Goal: Navigation & Orientation: Go to known website

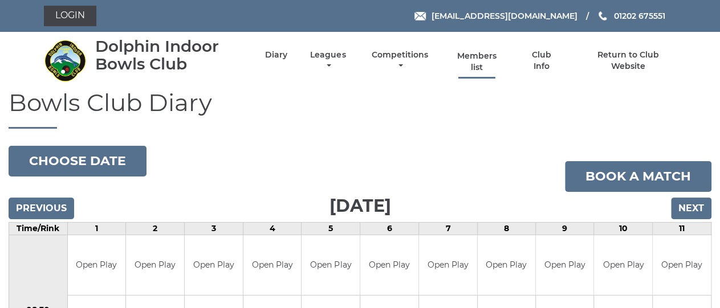
click at [479, 68] on link "Members list" at bounding box center [476, 62] width 52 height 22
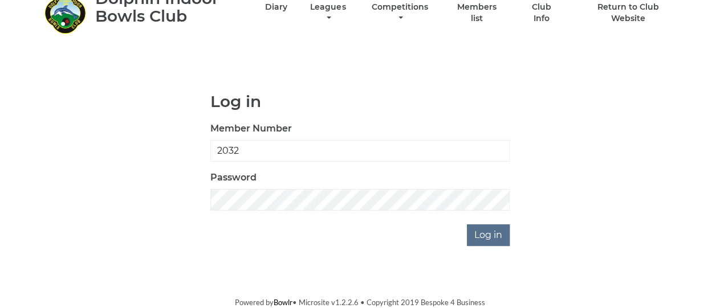
scroll to position [64, 0]
click at [484, 238] on input "Log in" at bounding box center [488, 235] width 43 height 22
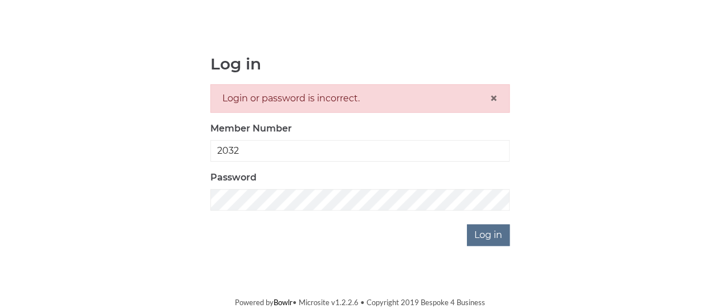
scroll to position [107, 0]
click at [490, 90] on span "×" at bounding box center [493, 98] width 8 height 17
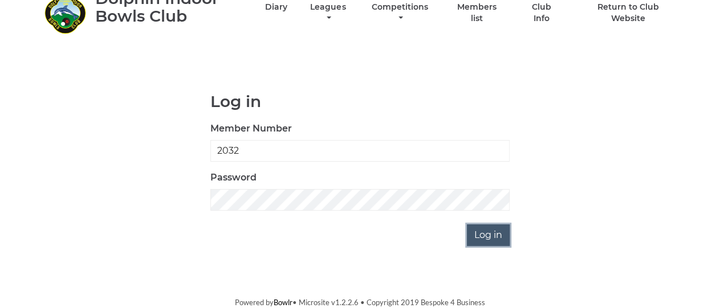
click at [487, 233] on input "Log in" at bounding box center [488, 235] width 43 height 22
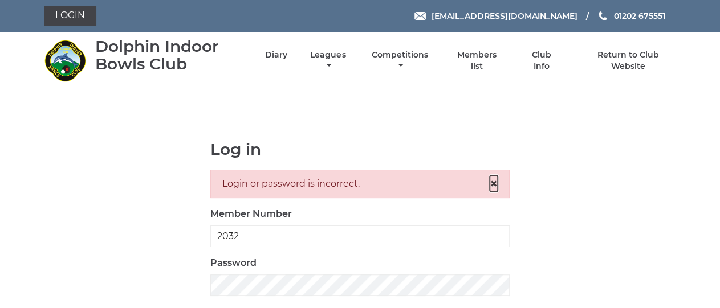
click at [492, 192] on span "×" at bounding box center [493, 183] width 8 height 17
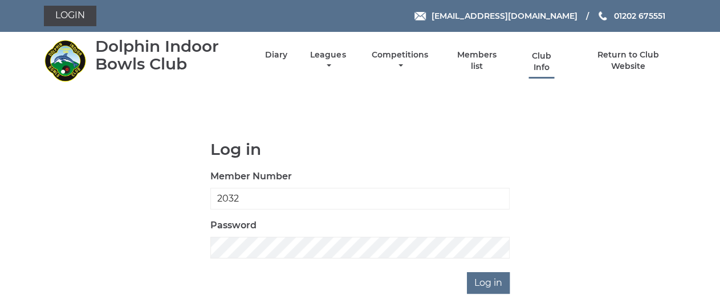
click at [544, 60] on link "Club Info" at bounding box center [541, 62] width 37 height 22
click at [541, 66] on link "Club Info" at bounding box center [541, 62] width 37 height 22
click at [628, 72] on link "Return to Club Website" at bounding box center [627, 62] width 96 height 22
